Goal: Navigation & Orientation: Find specific page/section

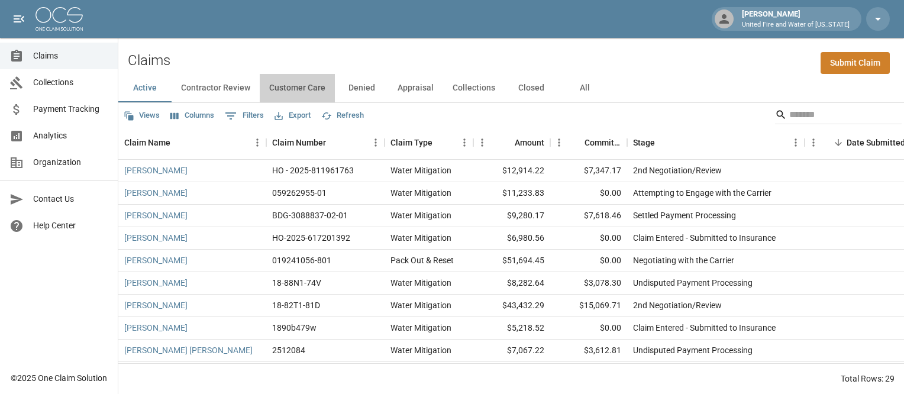
click at [289, 89] on button "Customer Care" at bounding box center [297, 88] width 75 height 28
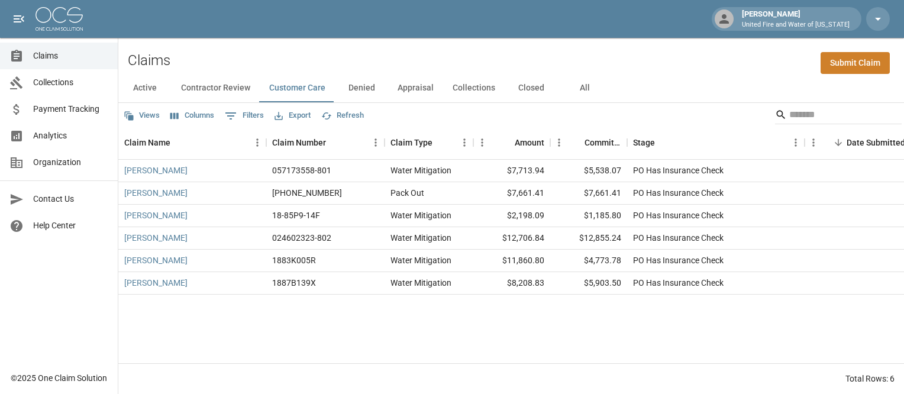
click at [419, 88] on button "Appraisal" at bounding box center [415, 88] width 55 height 28
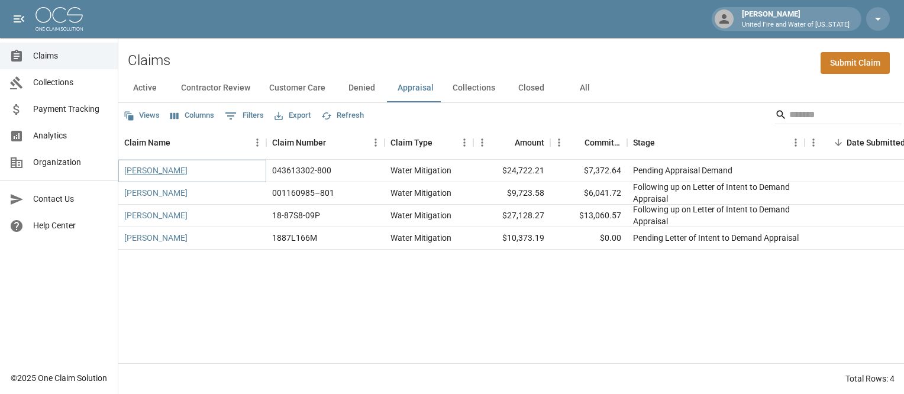
click at [172, 172] on link "[PERSON_NAME]" at bounding box center [155, 170] width 63 height 12
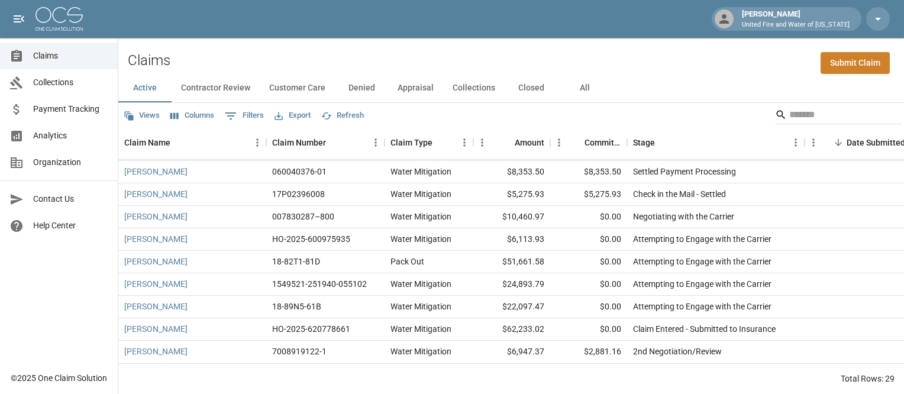
scroll to position [457, 0]
click at [231, 90] on button "Contractor Review" at bounding box center [216, 88] width 88 height 28
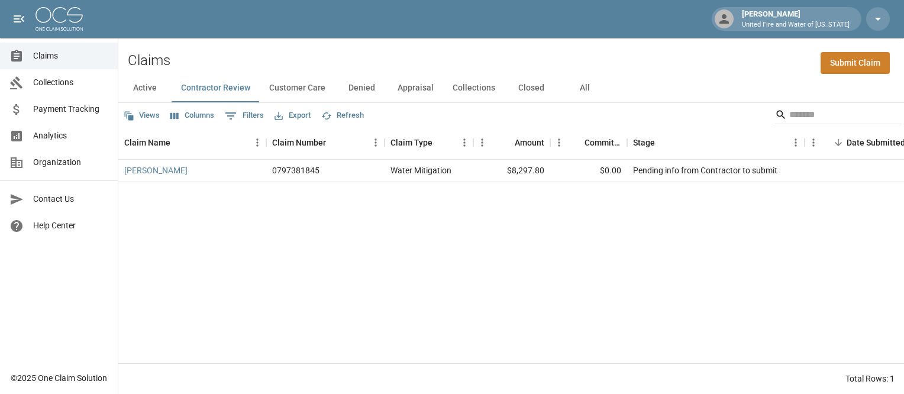
click at [311, 89] on button "Customer Care" at bounding box center [297, 88] width 75 height 28
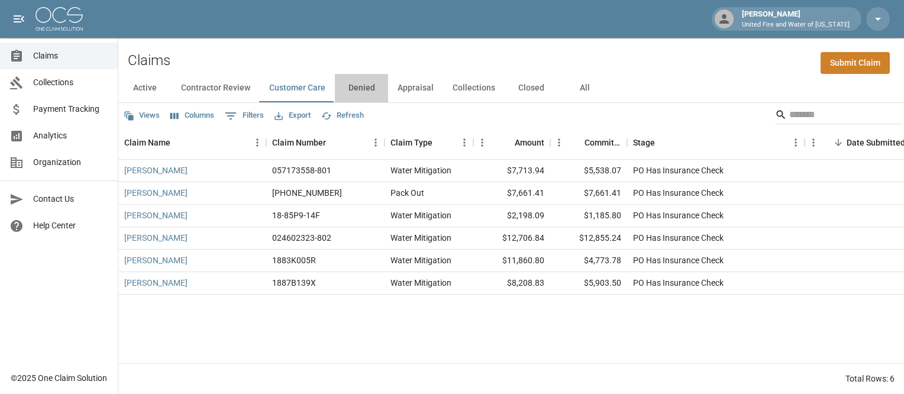
click at [380, 91] on button "Denied" at bounding box center [361, 88] width 53 height 28
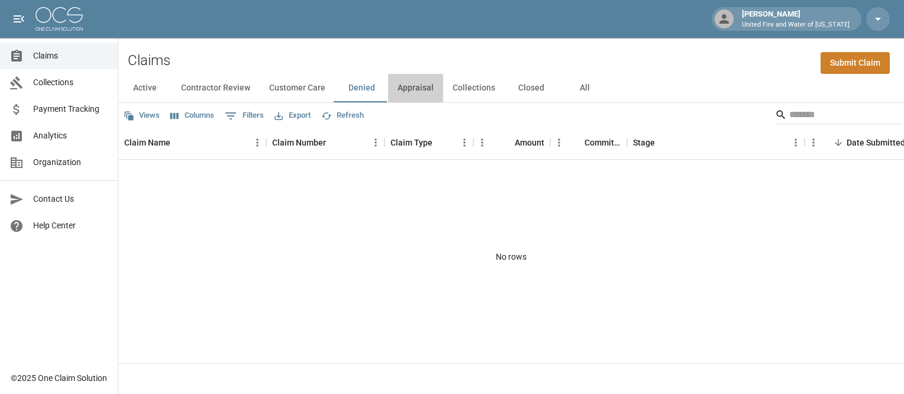
click at [409, 91] on button "Appraisal" at bounding box center [415, 88] width 55 height 28
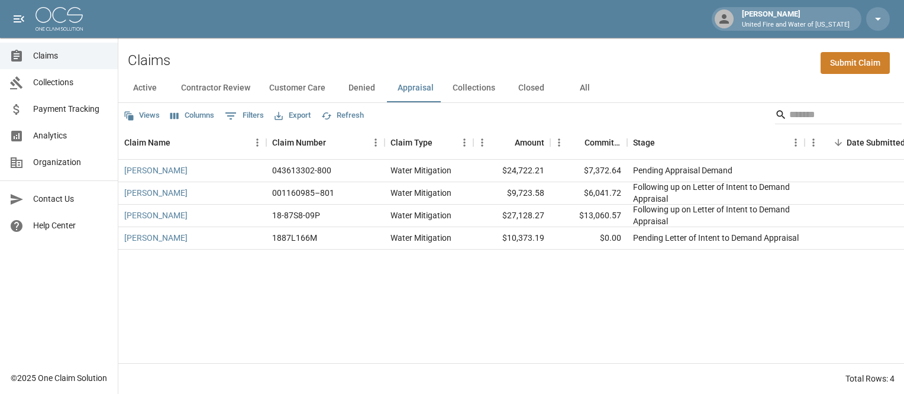
click at [454, 91] on button "Collections" at bounding box center [474, 88] width 62 height 28
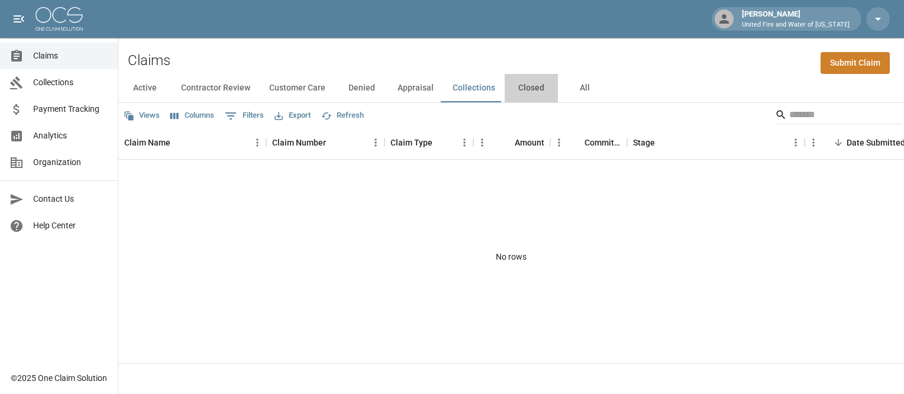
click at [505, 91] on button "Closed" at bounding box center [531, 88] width 53 height 28
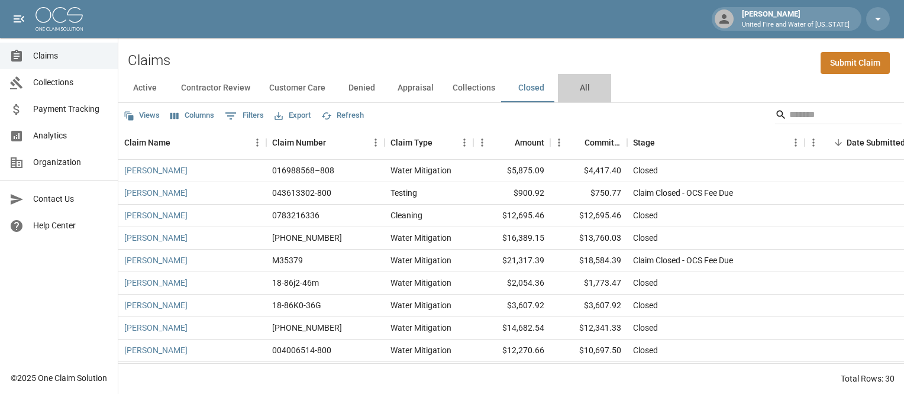
click at [581, 84] on button "All" at bounding box center [584, 88] width 53 height 28
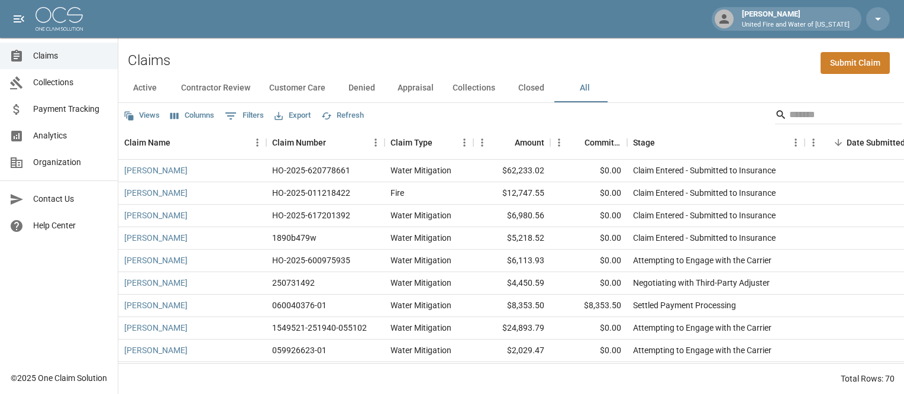
click at [153, 92] on button "Active" at bounding box center [144, 88] width 53 height 28
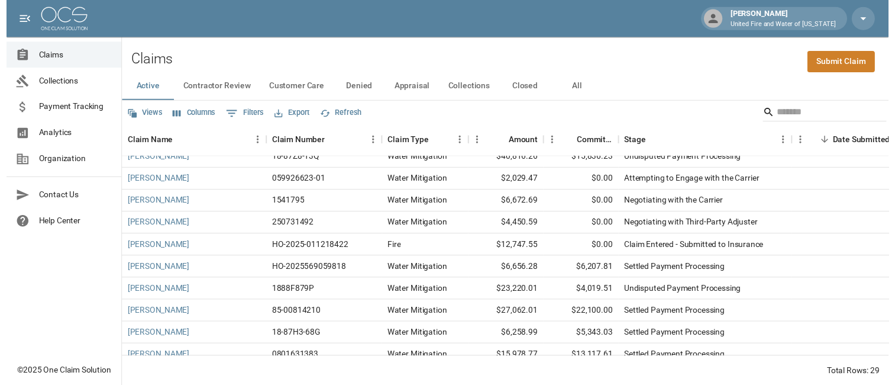
scroll to position [221, 0]
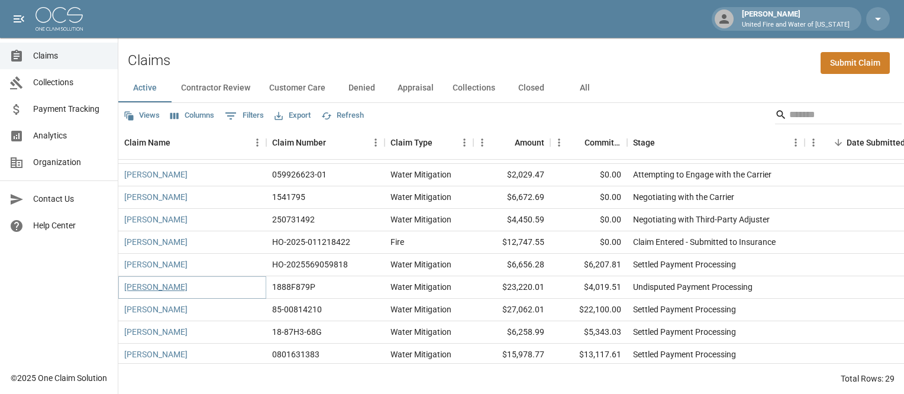
click at [171, 286] on link "[PERSON_NAME]" at bounding box center [155, 287] width 63 height 12
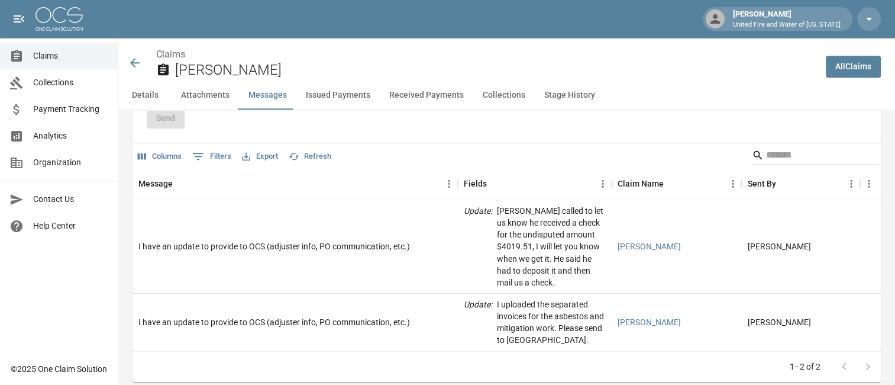
scroll to position [1215, 0]
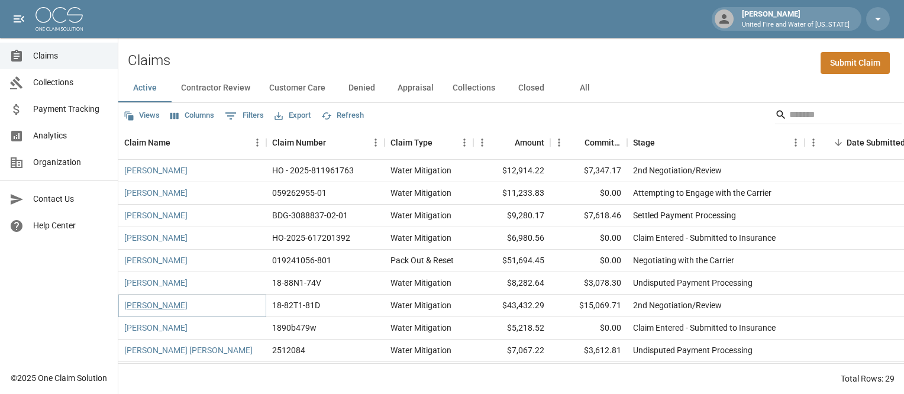
click at [146, 308] on link "[PERSON_NAME]" at bounding box center [155, 305] width 63 height 12
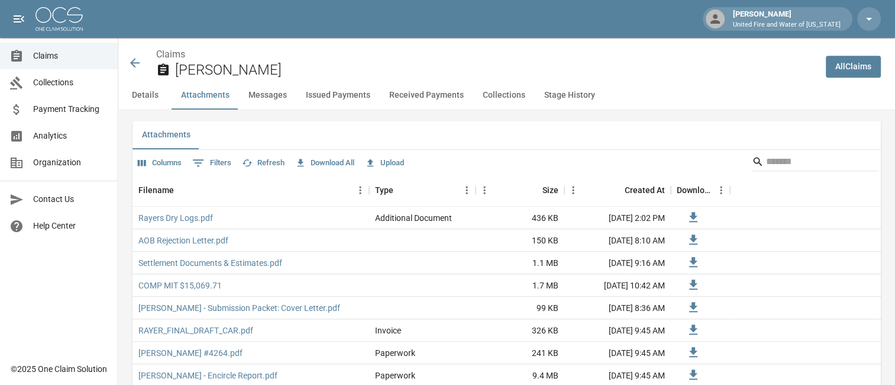
scroll to position [748, 0]
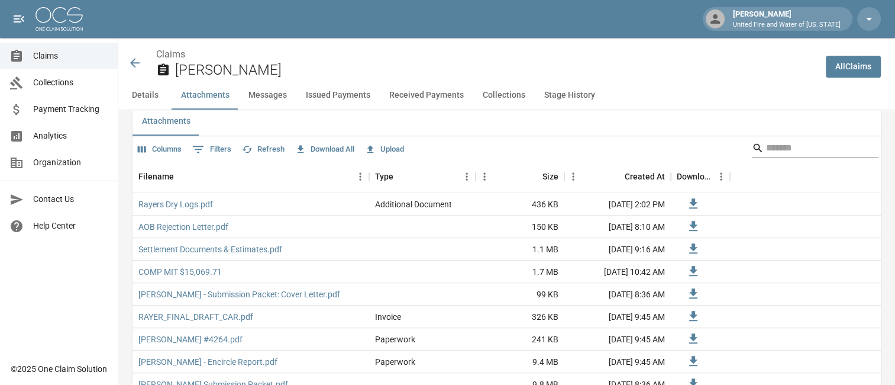
click at [879, 154] on div "Search" at bounding box center [815, 147] width 127 height 19
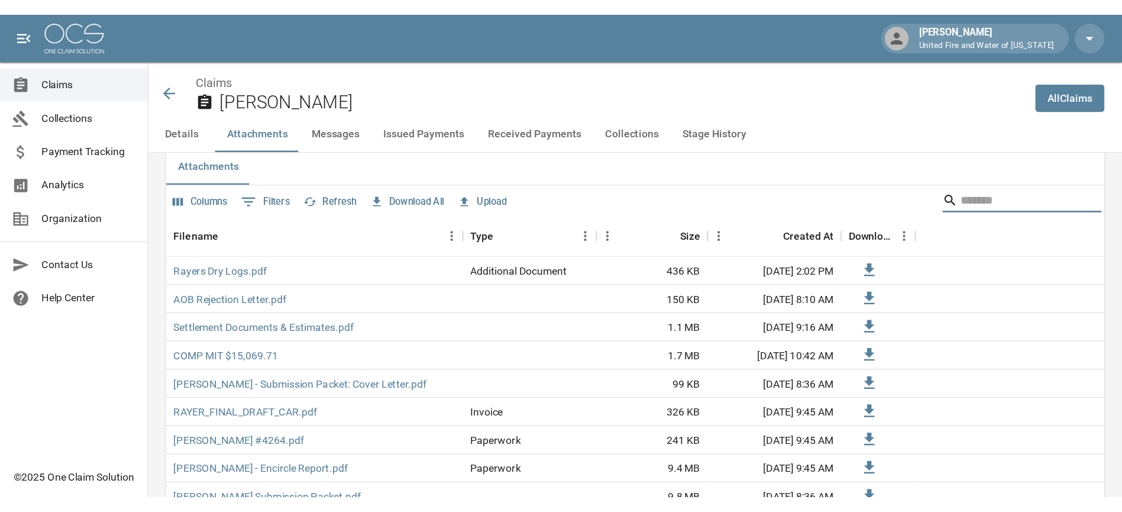
scroll to position [748, 0]
